Goal: Information Seeking & Learning: Learn about a topic

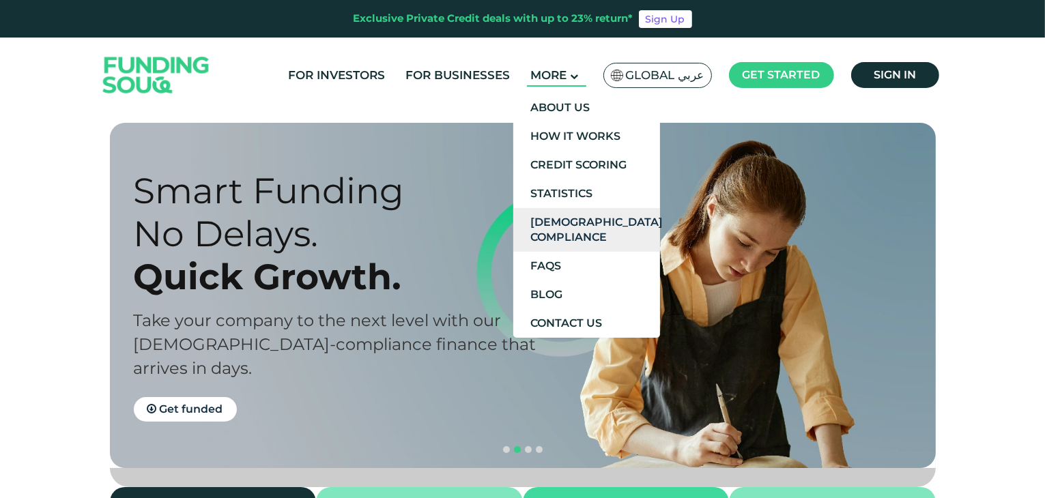
click at [546, 246] on link "[DEMOGRAPHIC_DATA] Compliance" at bounding box center [586, 230] width 147 height 44
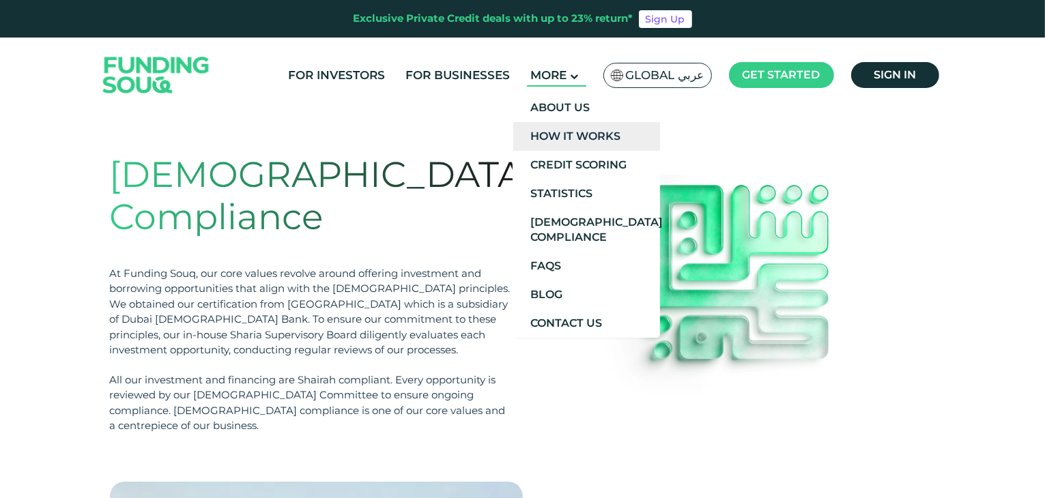
click at [572, 137] on link "How It Works" at bounding box center [586, 136] width 147 height 29
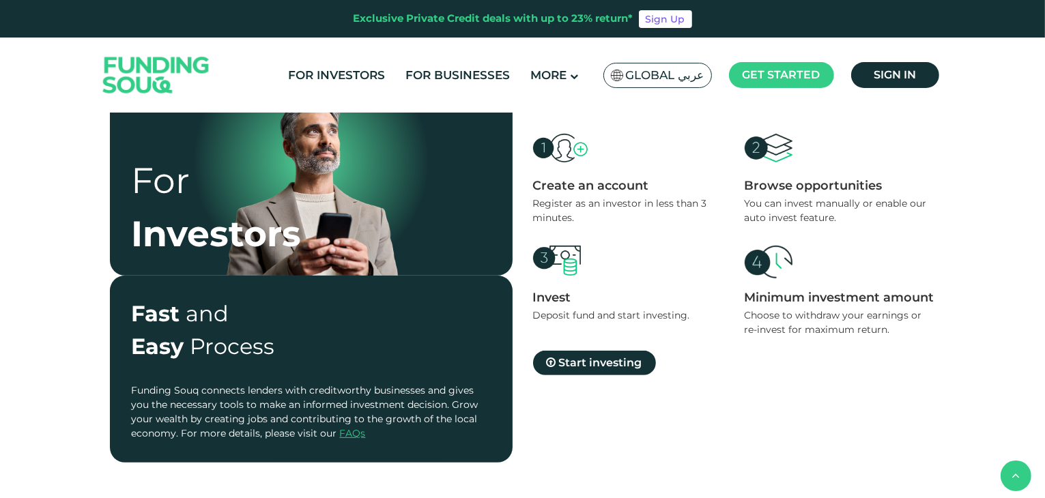
scroll to position [414, 0]
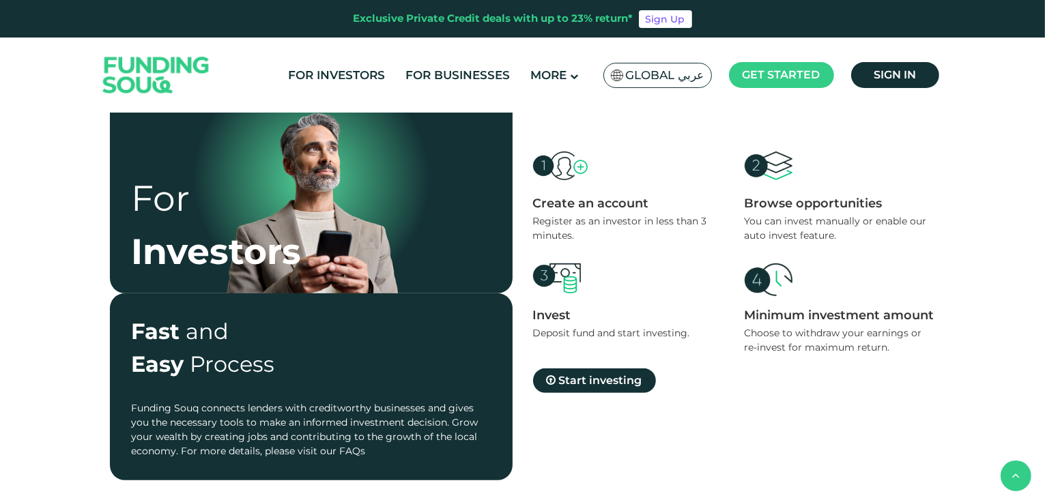
click at [349, 454] on link "FAQs" at bounding box center [353, 451] width 26 height 12
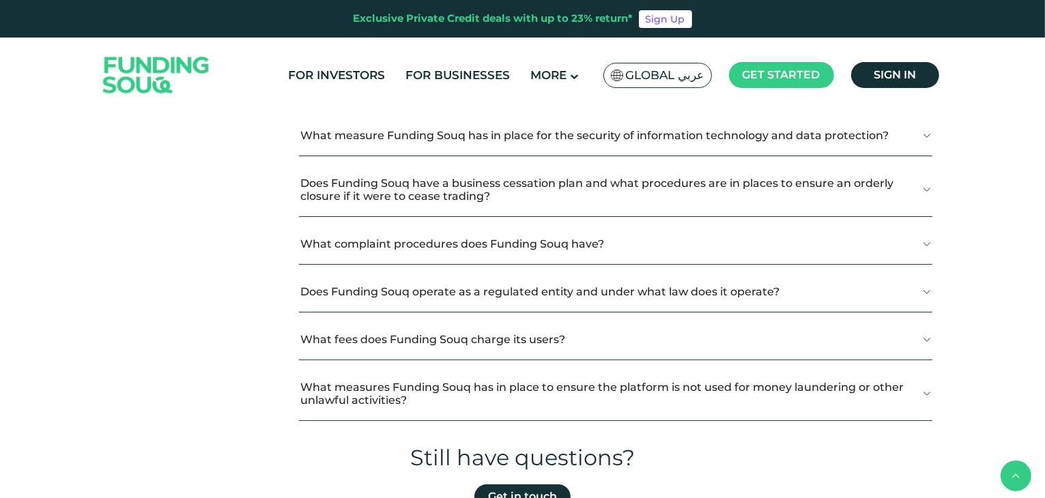
scroll to position [433, 0]
click at [918, 337] on button "What fees does Funding Souq charge its users?" at bounding box center [615, 338] width 633 height 40
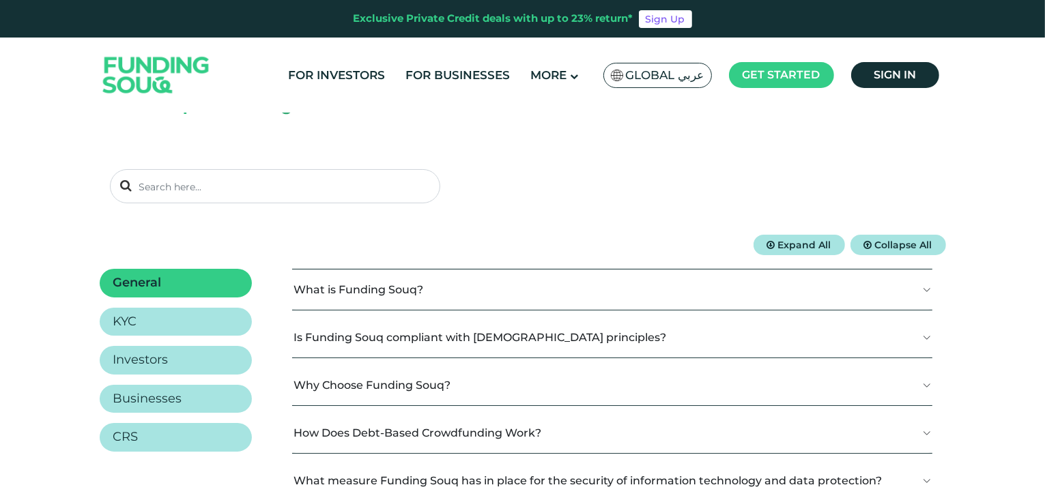
scroll to position [76, 0]
